Goal: Task Accomplishment & Management: Use online tool/utility

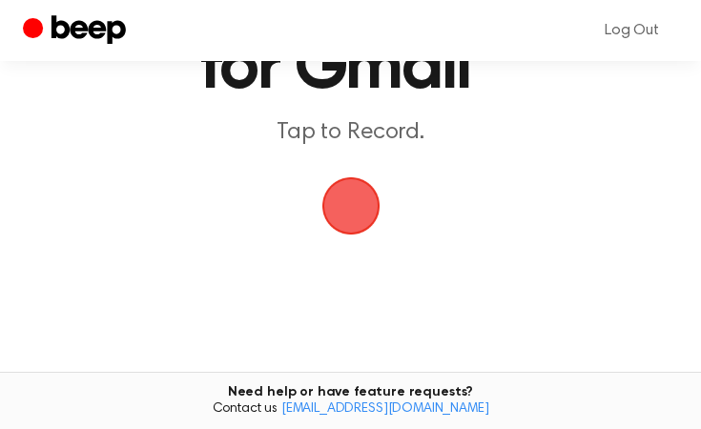
scroll to position [158, 0]
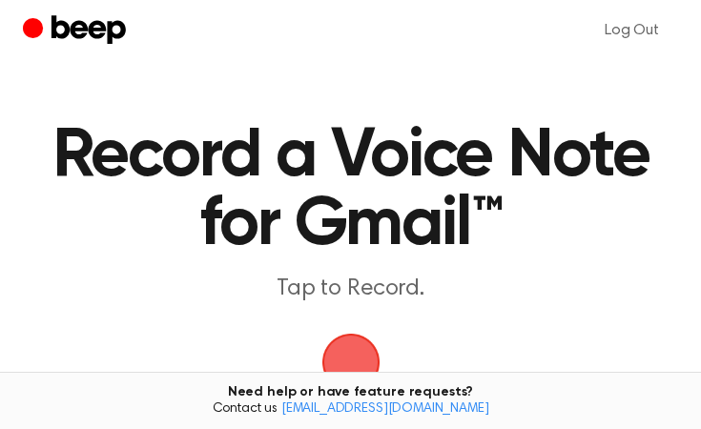
click at [354, 364] on span "button" at bounding box center [351, 362] width 107 height 107
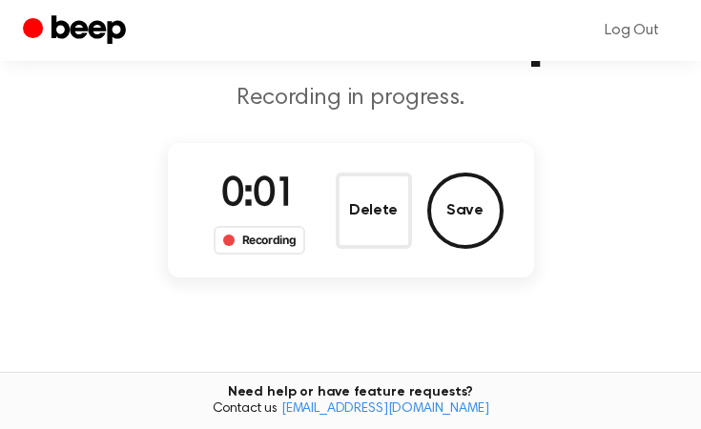
scroll to position [128, 0]
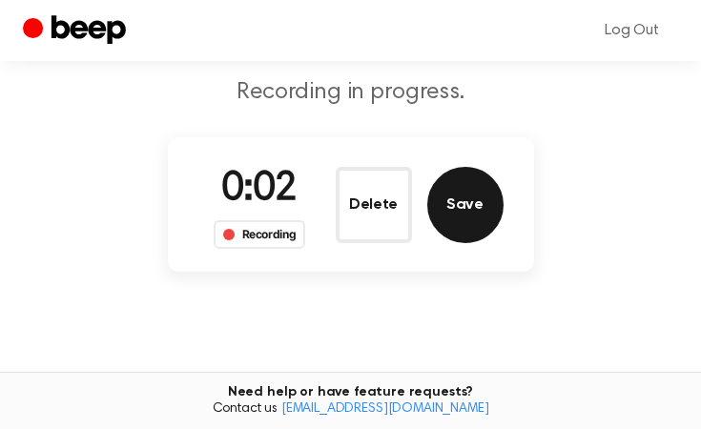
click at [472, 217] on button "Save" at bounding box center [465, 205] width 76 height 76
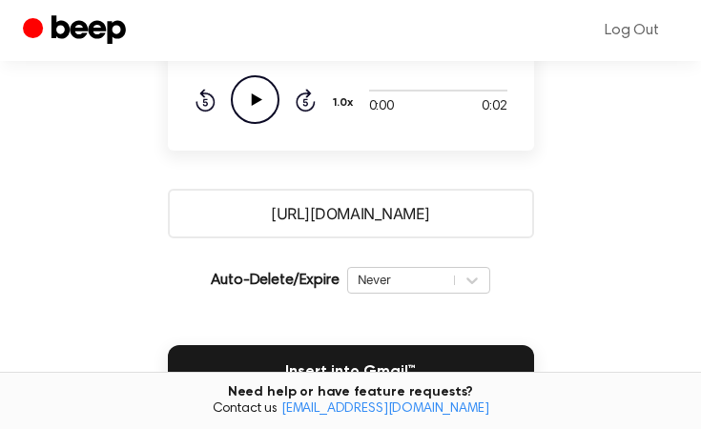
scroll to position [288, 0]
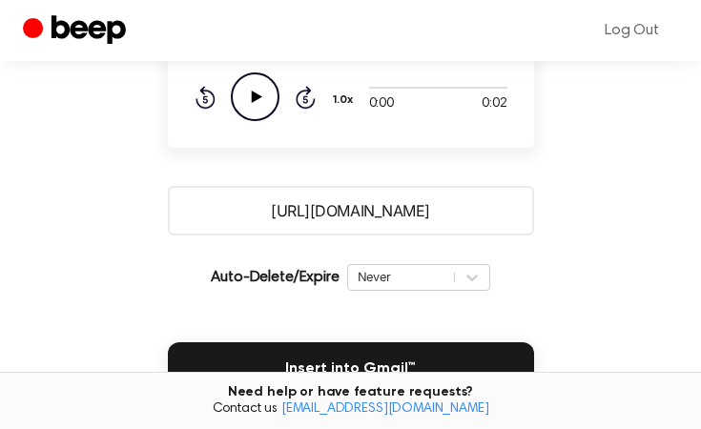
click at [267, 88] on icon "Play Audio" at bounding box center [255, 97] width 49 height 49
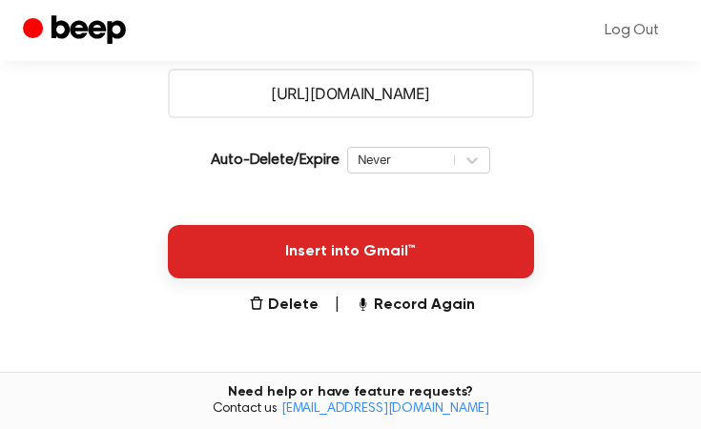
scroll to position [408, 0]
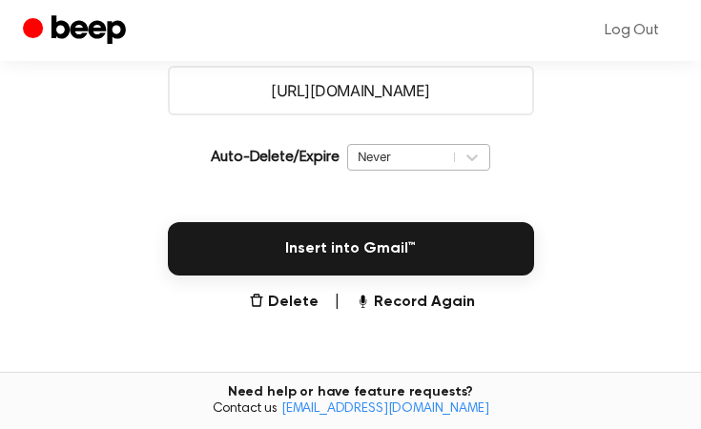
click at [452, 156] on div "Never" at bounding box center [401, 157] width 106 height 22
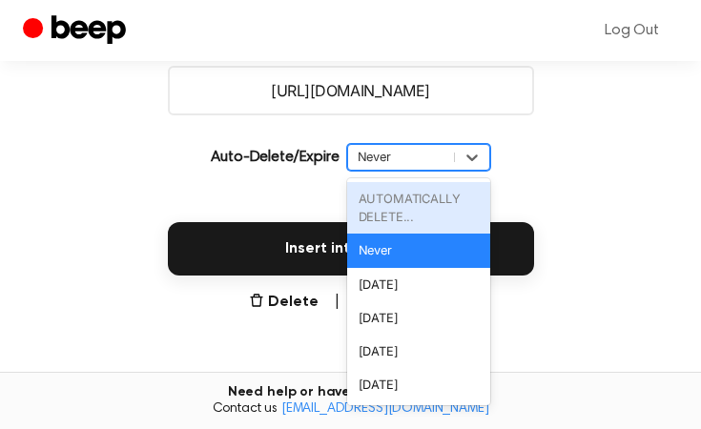
click at [452, 156] on div "Never" at bounding box center [401, 157] width 106 height 22
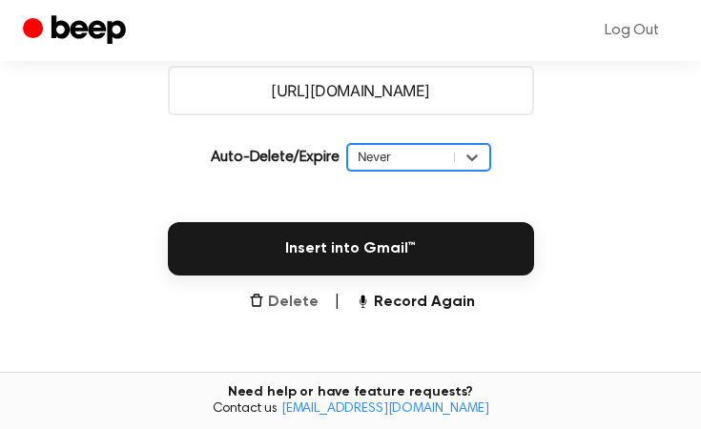
click at [316, 293] on button "Delete" at bounding box center [284, 302] width 70 height 23
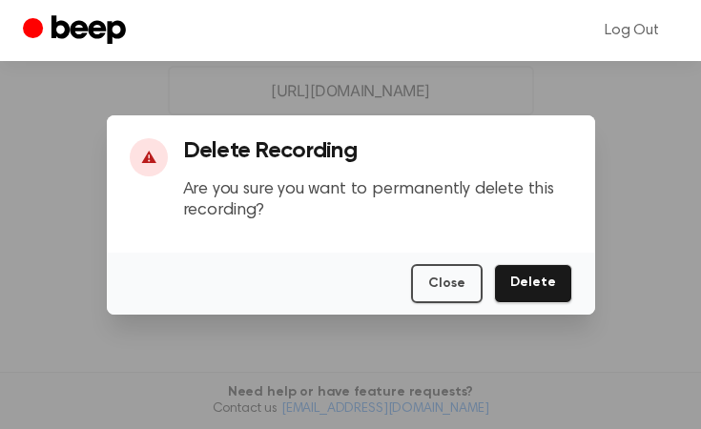
click at [521, 275] on button "Delete" at bounding box center [533, 283] width 78 height 39
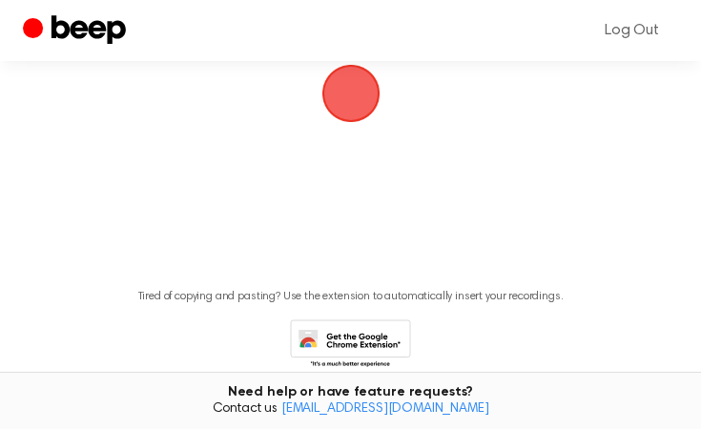
scroll to position [266, 0]
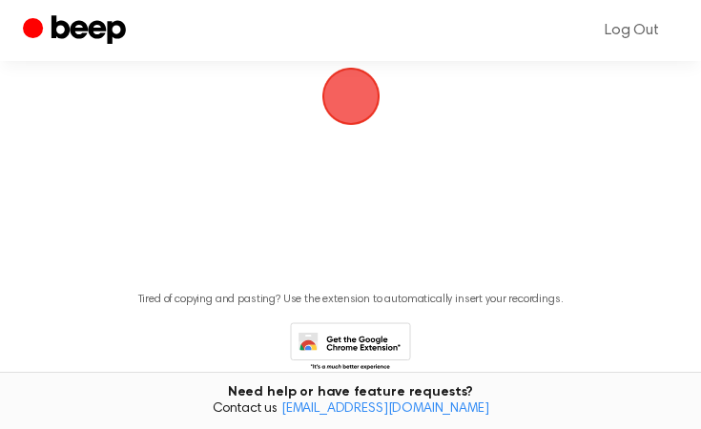
click at [353, 99] on span "button" at bounding box center [350, 96] width 53 height 53
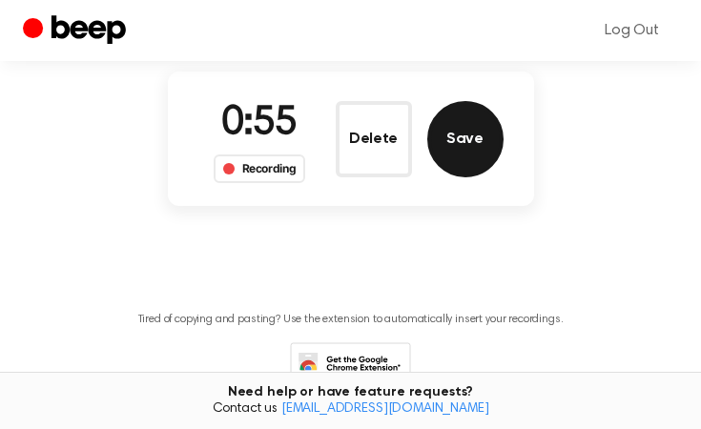
scroll to position [197, 0]
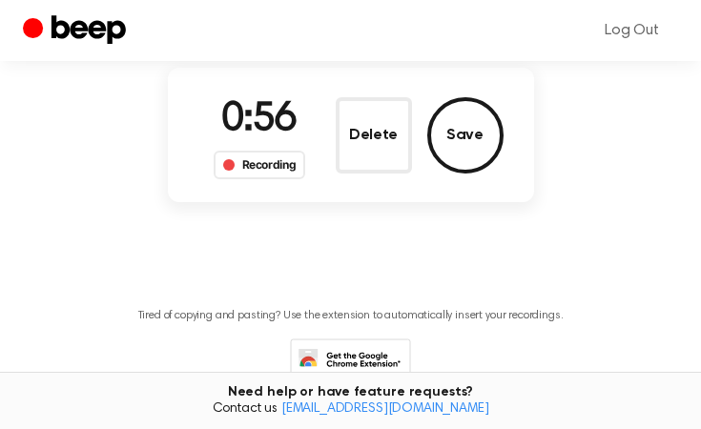
click at [465, 138] on button "Save" at bounding box center [465, 135] width 76 height 76
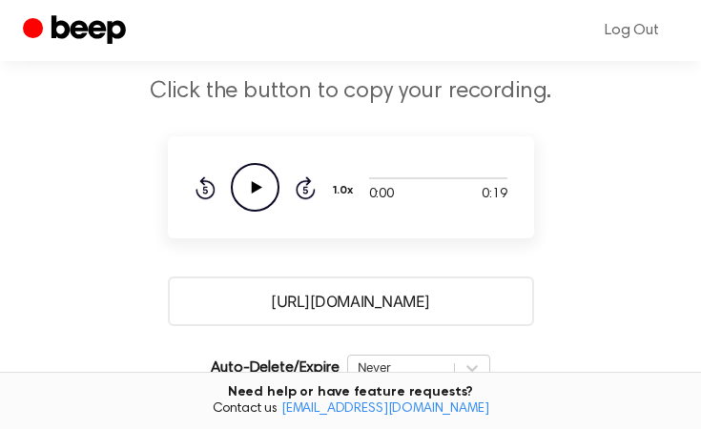
click at [258, 197] on icon "Play Audio" at bounding box center [255, 187] width 49 height 49
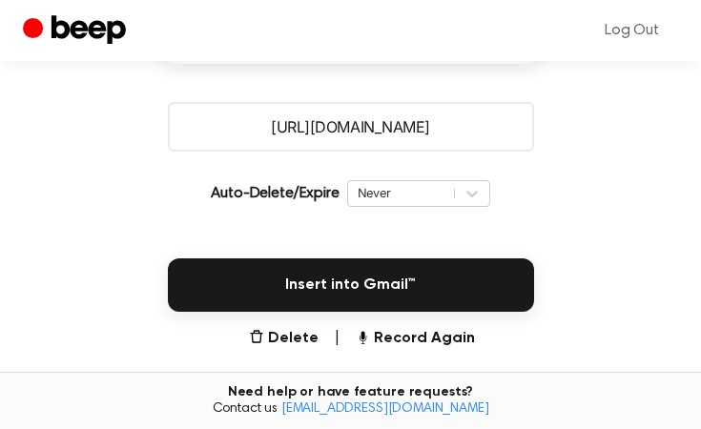
scroll to position [375, 0]
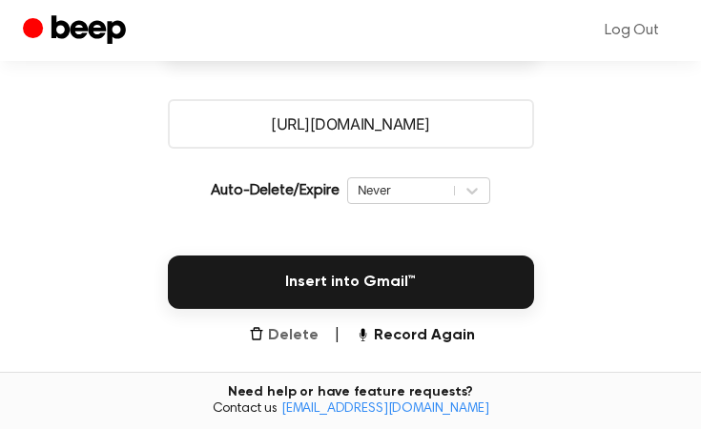
click at [299, 333] on button "Delete" at bounding box center [284, 335] width 70 height 23
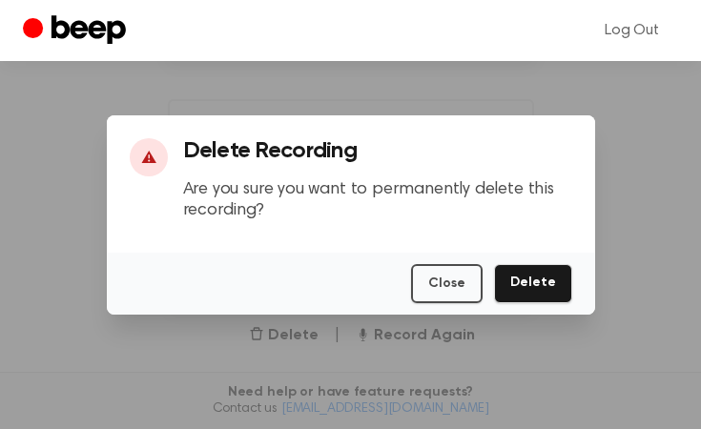
click at [539, 272] on button "Delete" at bounding box center [533, 283] width 78 height 39
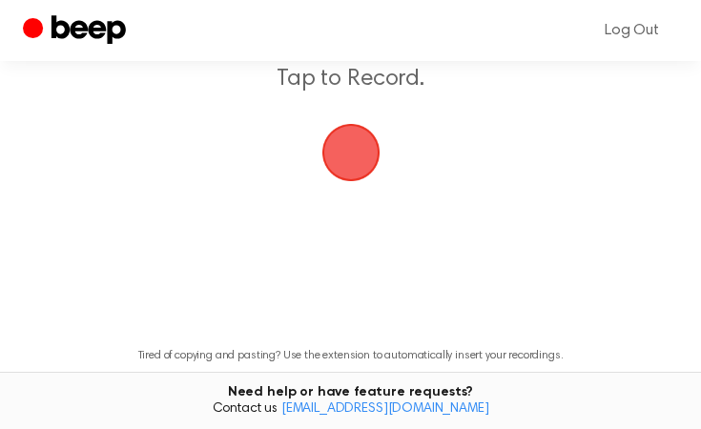
scroll to position [205, 0]
